Goal: Find specific page/section: Find specific page/section

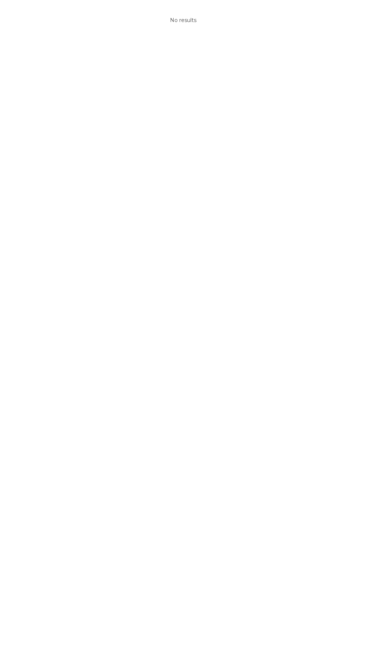
type input "[PERSON_NAME]"
click at [40, 4] on input "[PERSON_NAME]" at bounding box center [62, 6] width 113 height 13
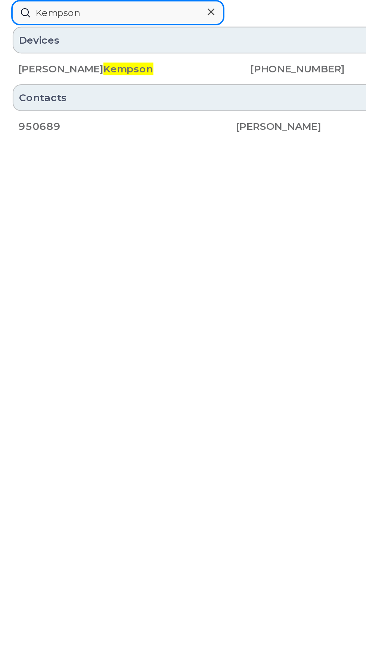
type input "Kempson"
click at [26, 36] on div "[PERSON_NAME]" at bounding box center [53, 36] width 87 height 7
